Goal: Go to known website: Access a specific website the user already knows

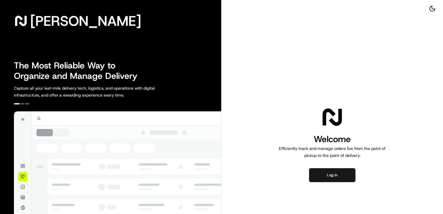
click at [315, 165] on div "Welcome Efficiently track and manage orders live from the point of pickup to th…" at bounding box center [331, 144] width 221 height 288
click at [327, 175] on button "Log in" at bounding box center [332, 175] width 46 height 14
